Goal: Information Seeking & Learning: Learn about a topic

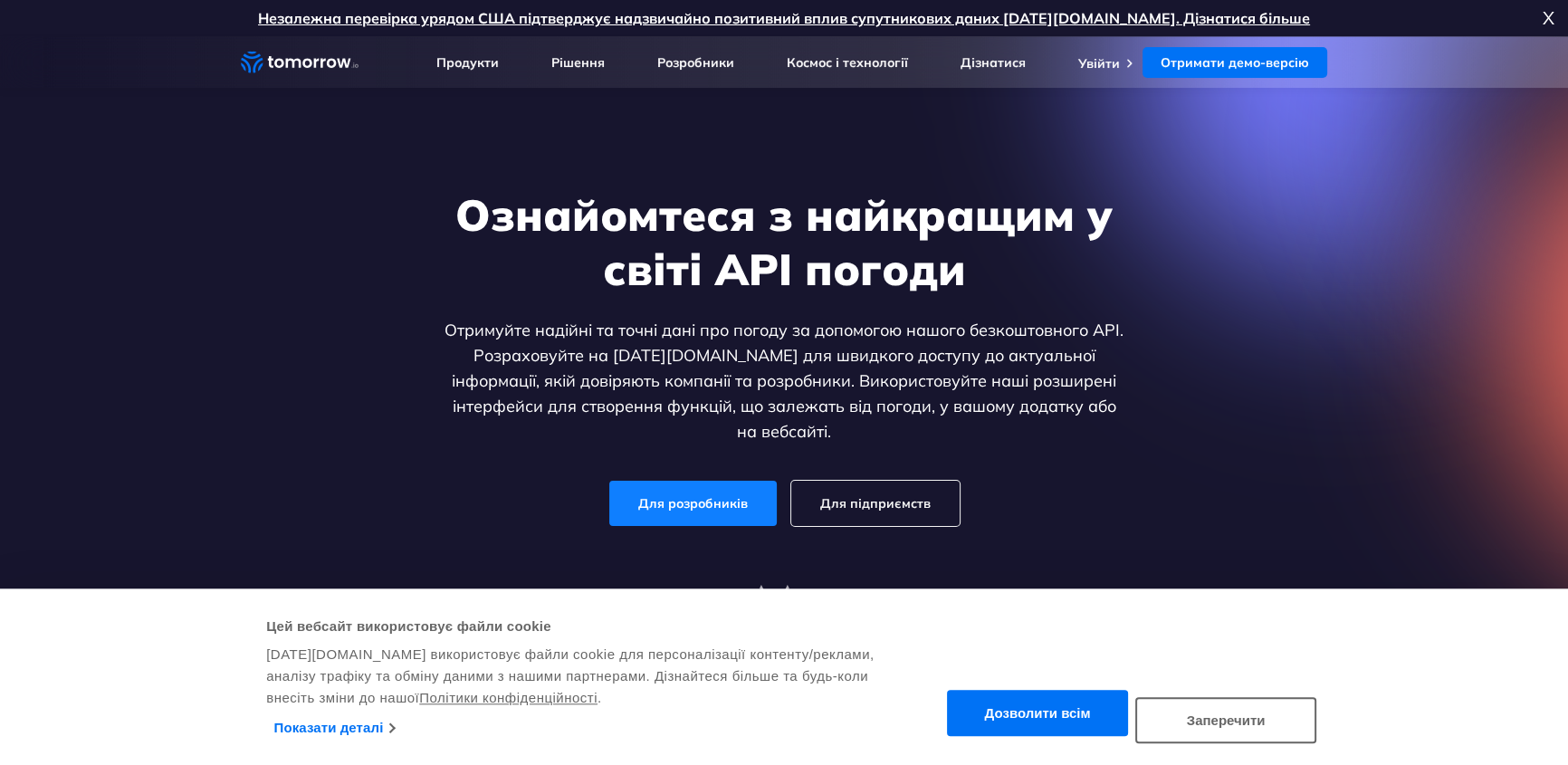
drag, startPoint x: 0, startPoint y: 0, endPoint x: 697, endPoint y: 491, distance: 852.6
click at [697, 495] on font "Для розробників" at bounding box center [692, 503] width 110 height 16
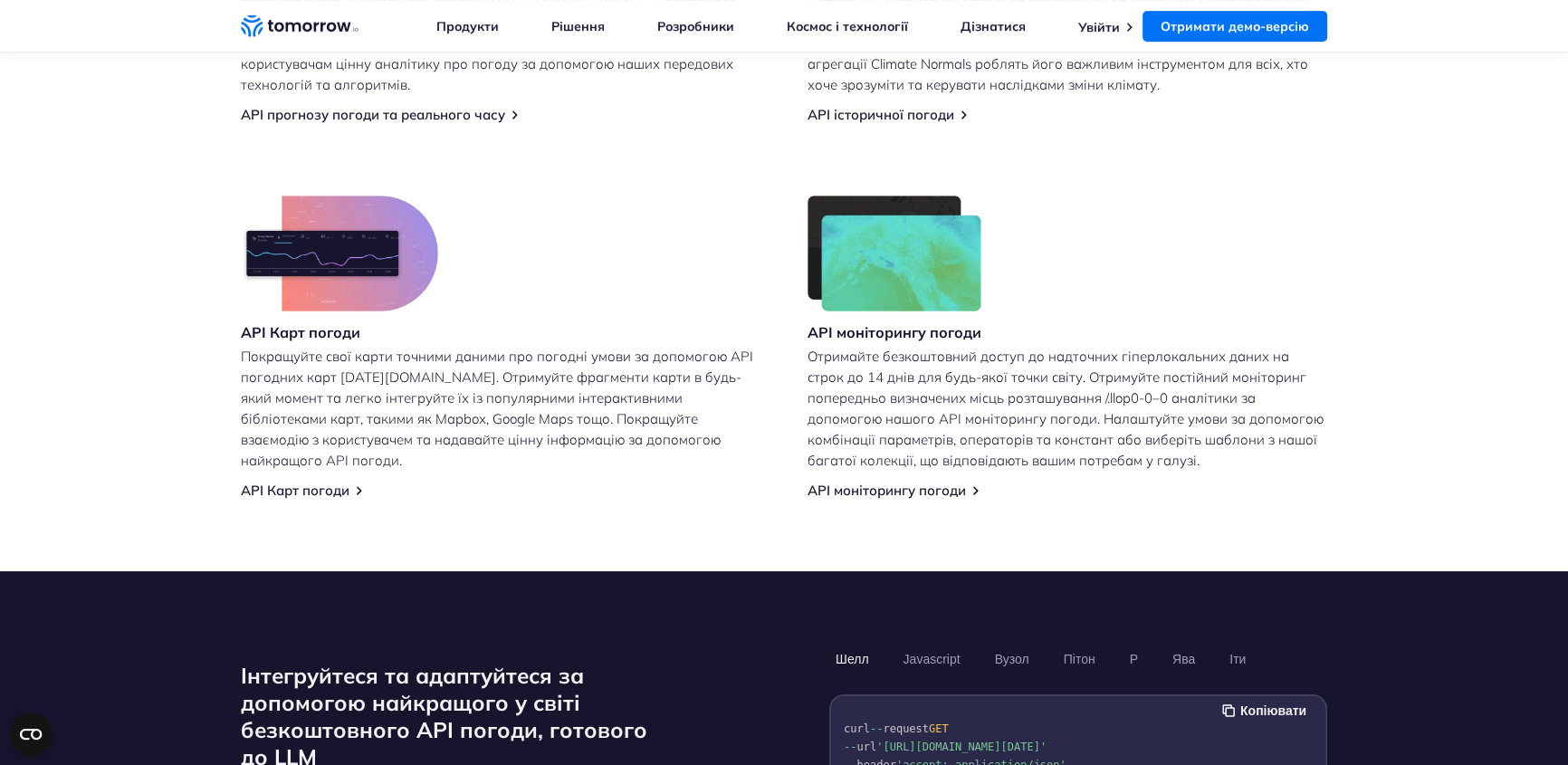
scroll to position [1070, 0]
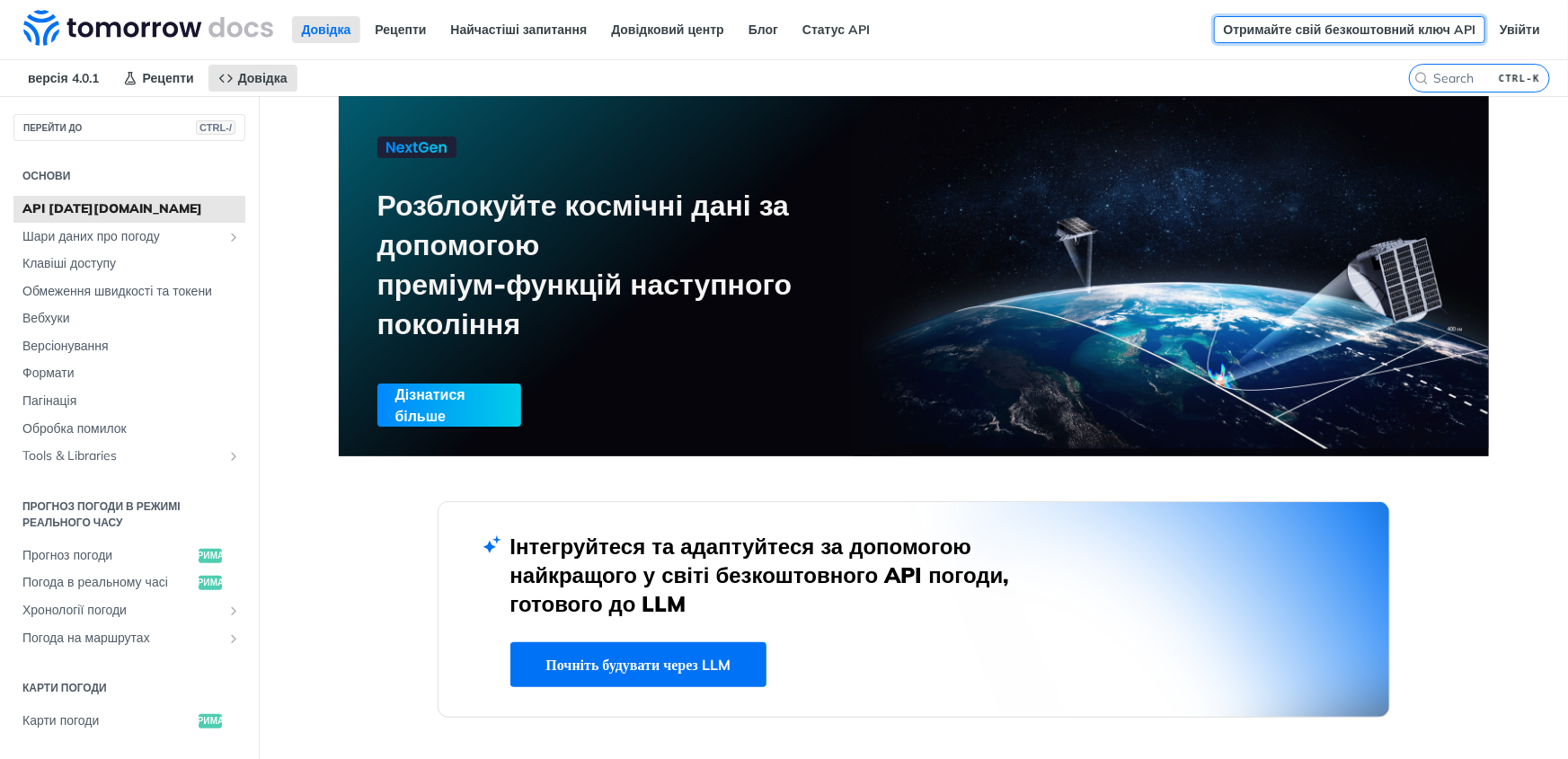
click at [1335, 28] on font "Отримайте свій безкоштовний ключ API" at bounding box center [1350, 29] width 252 height 16
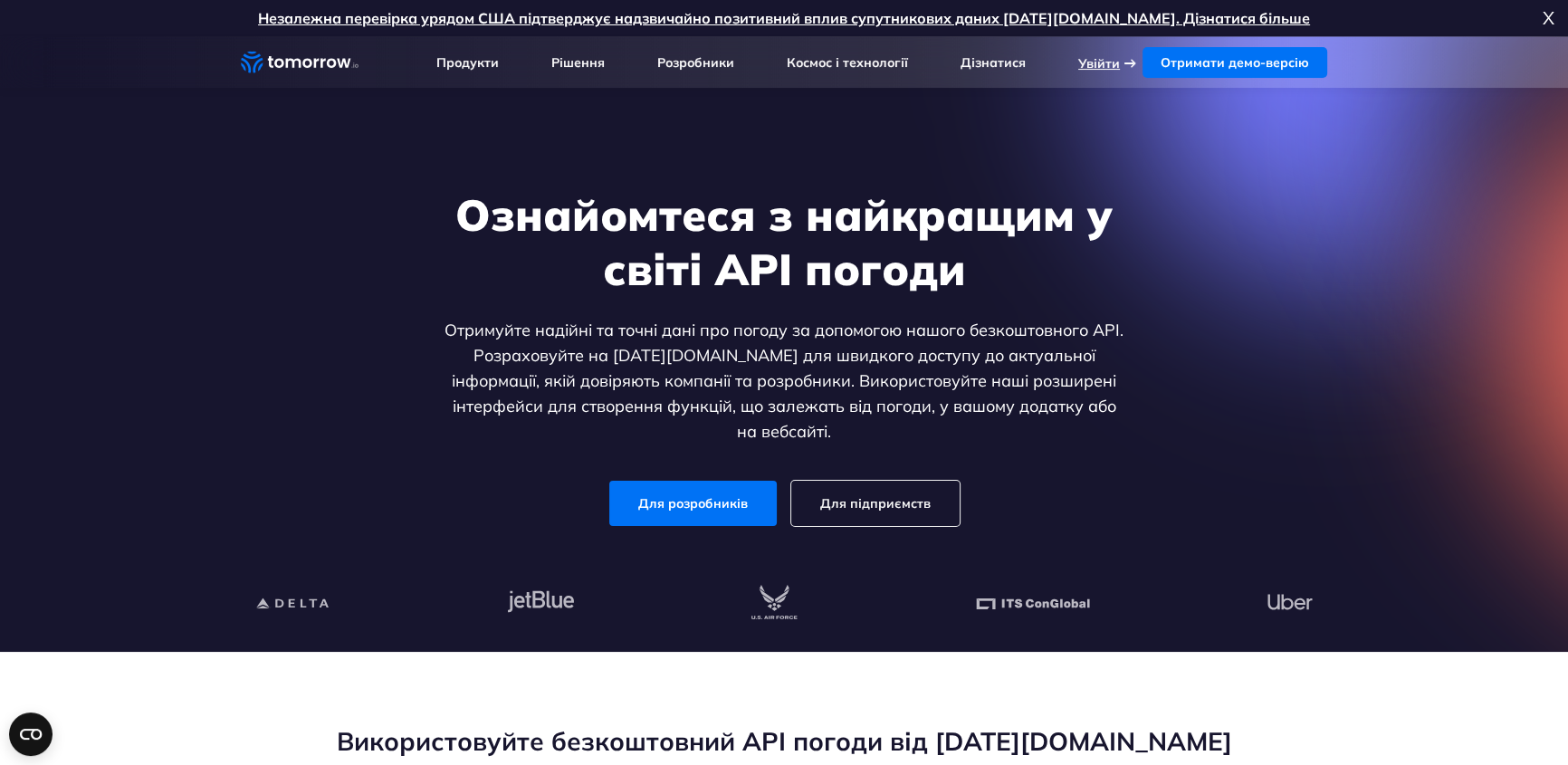
click at [1104, 65] on font "Увійти" at bounding box center [1099, 63] width 42 height 16
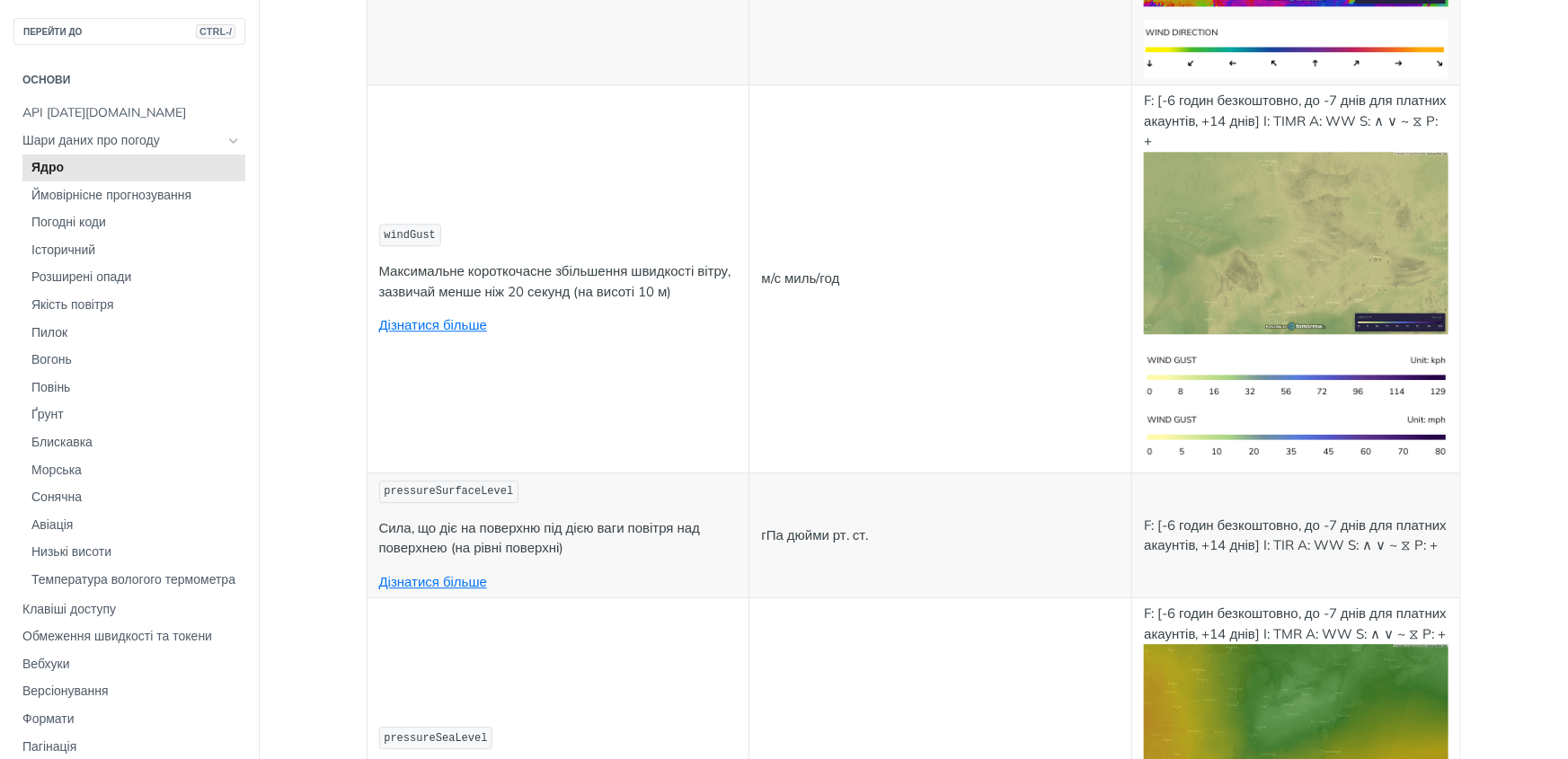
scroll to position [1796, 0]
